Goal: Complete application form

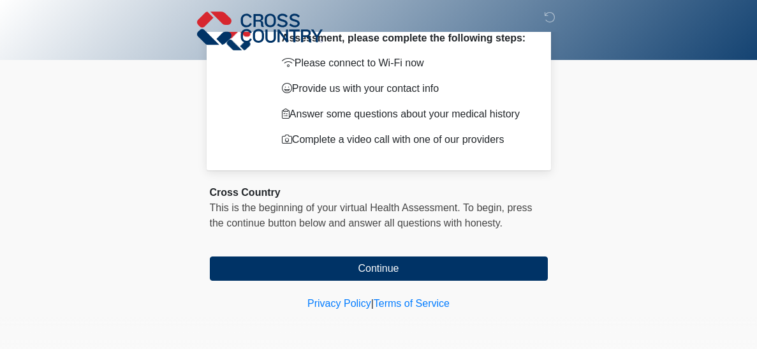
scroll to position [68, 0]
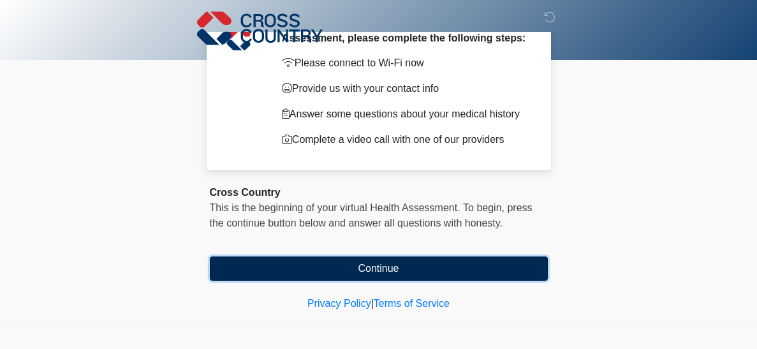
click at [360, 266] on button "Continue" at bounding box center [379, 268] width 338 height 24
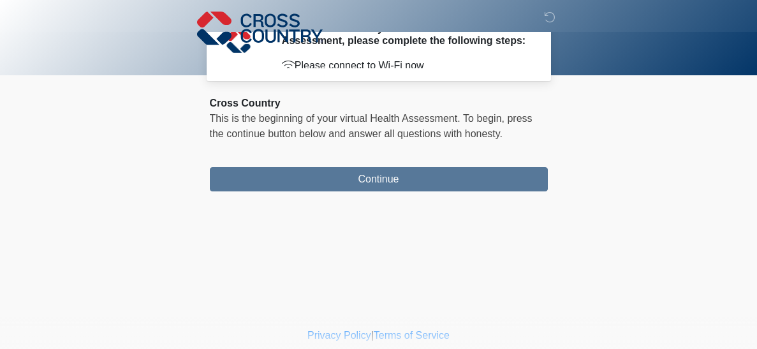
scroll to position [0, 0]
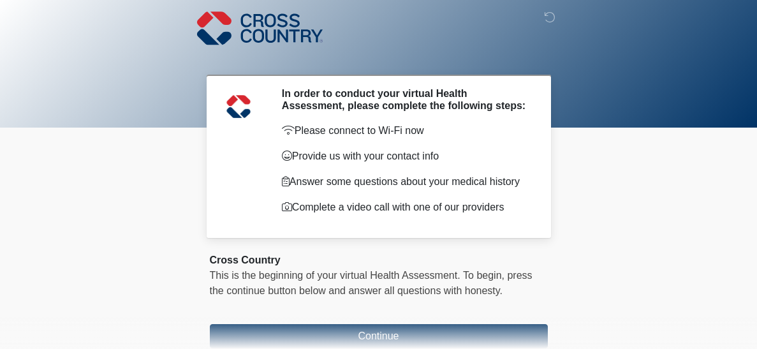
click at [13, 344] on body "‎ ‎ ‎ In order to conduct your virtual Health Assessment, please complete the f…" at bounding box center [378, 174] width 757 height 349
click at [4, 342] on body "‎ ‎ ‎ In order to conduct your virtual Health Assessment, please complete the f…" at bounding box center [378, 174] width 757 height 349
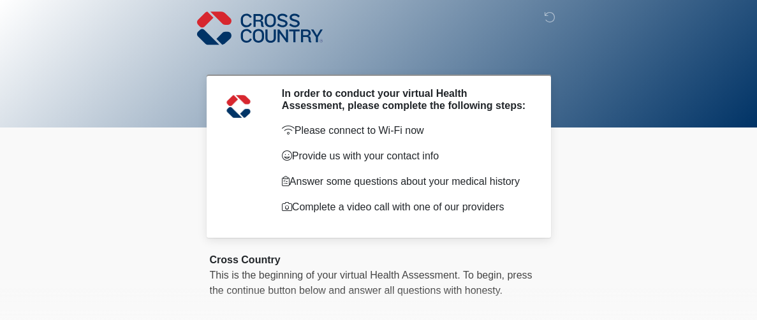
click at [8, 316] on body "‎ ‎ ‎ In order to conduct your virtual Health Assessment, please complete the f…" at bounding box center [378, 160] width 757 height 320
